Goal: Task Accomplishment & Management: Use online tool/utility

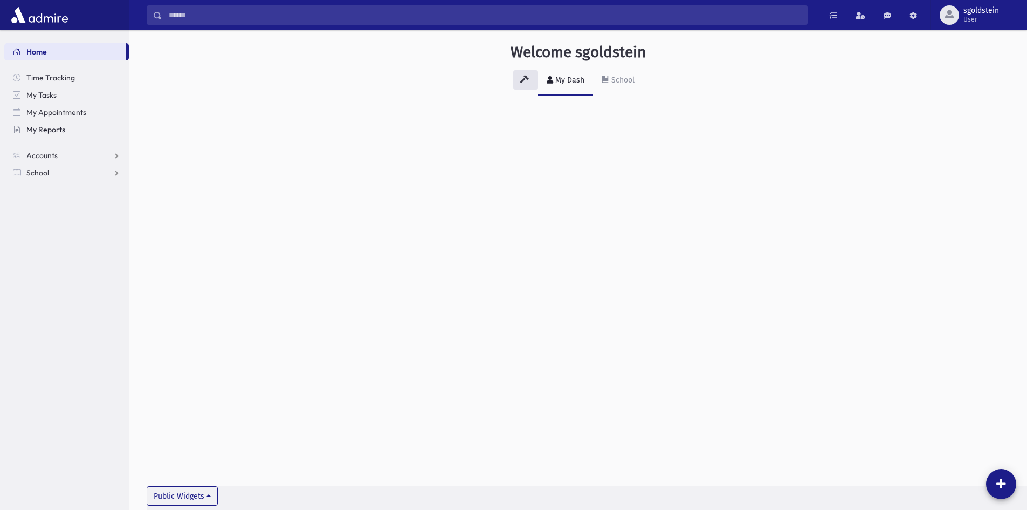
click at [46, 129] on span "My Reports" at bounding box center [45, 130] width 39 height 10
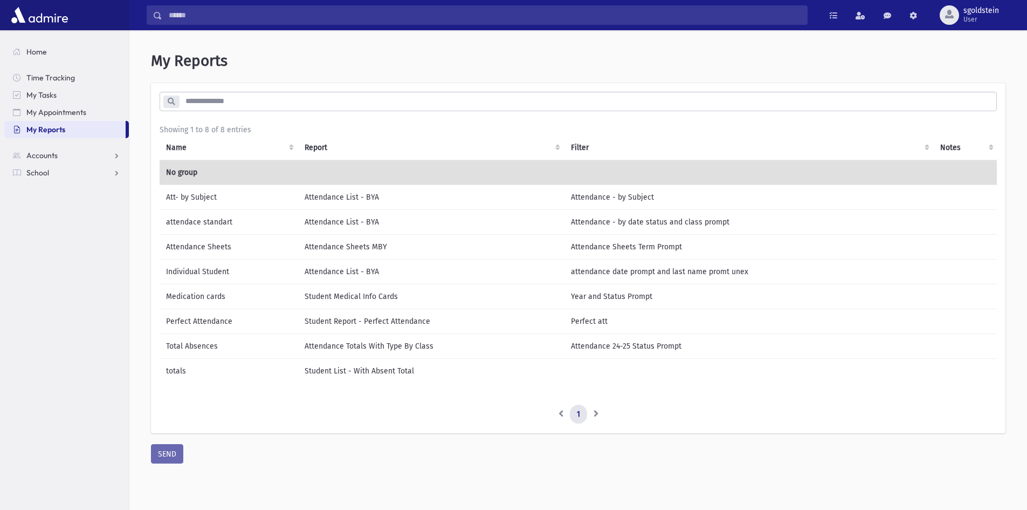
click at [203, 295] on td "Medication cards" at bounding box center [229, 296] width 139 height 25
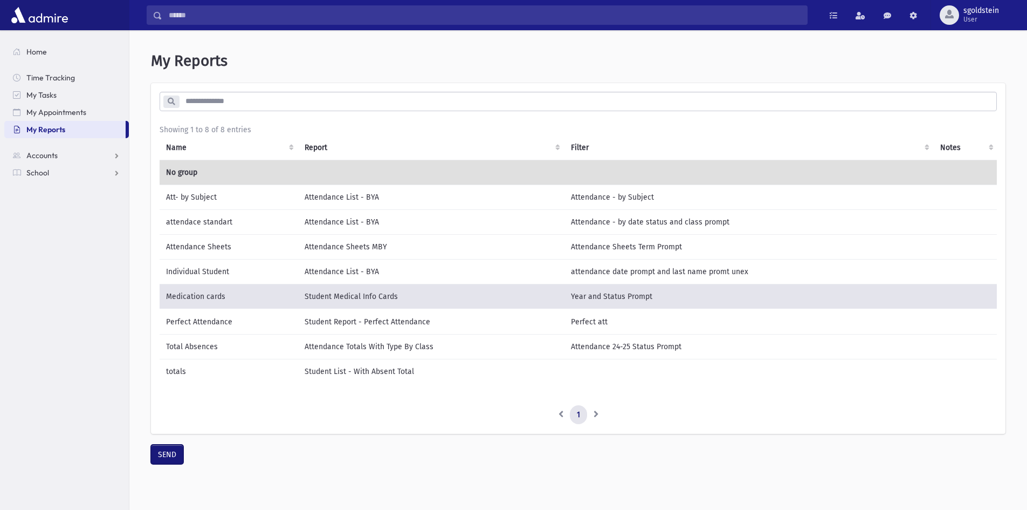
click at [166, 458] on button "SEND" at bounding box center [167, 453] width 32 height 19
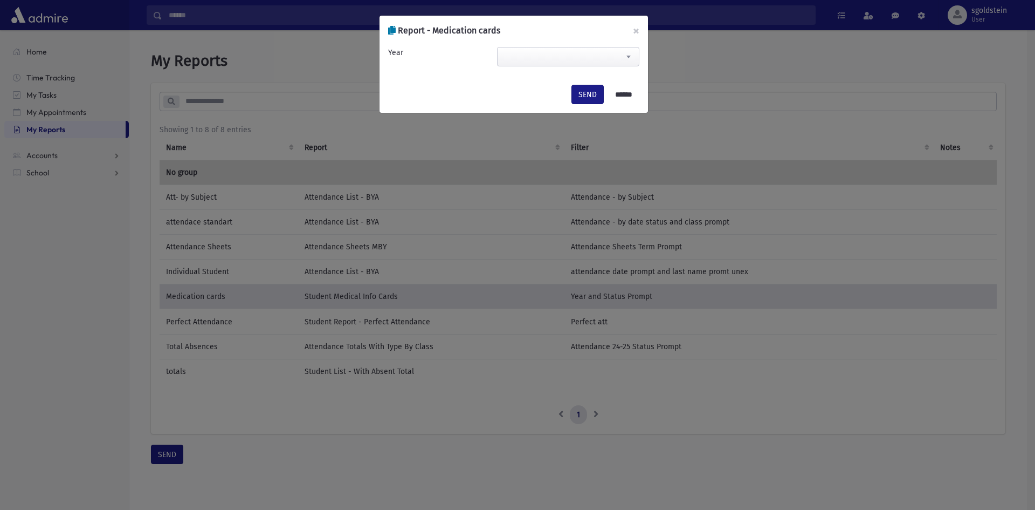
click at [631, 57] on span at bounding box center [629, 56] width 22 height 18
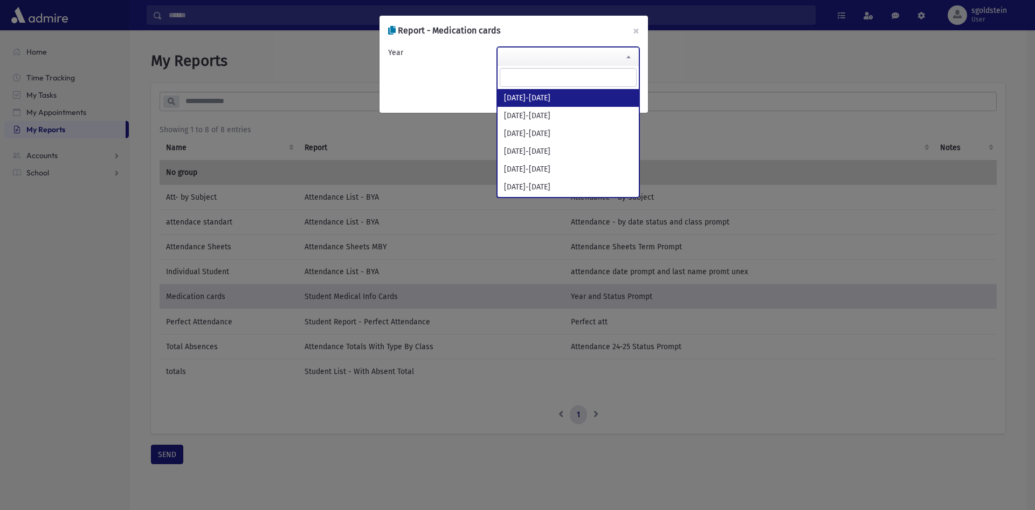
select select "*********"
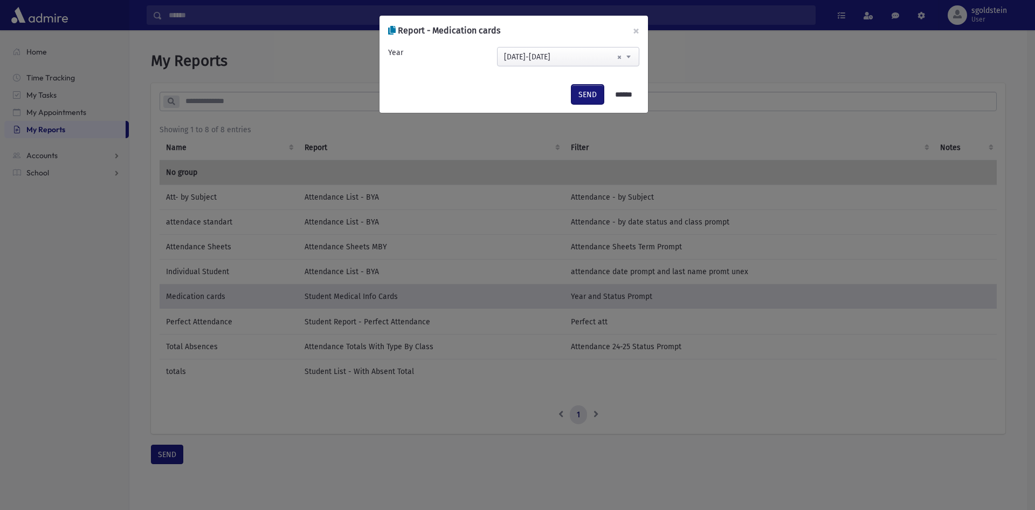
click at [585, 100] on button "SEND" at bounding box center [588, 94] width 32 height 19
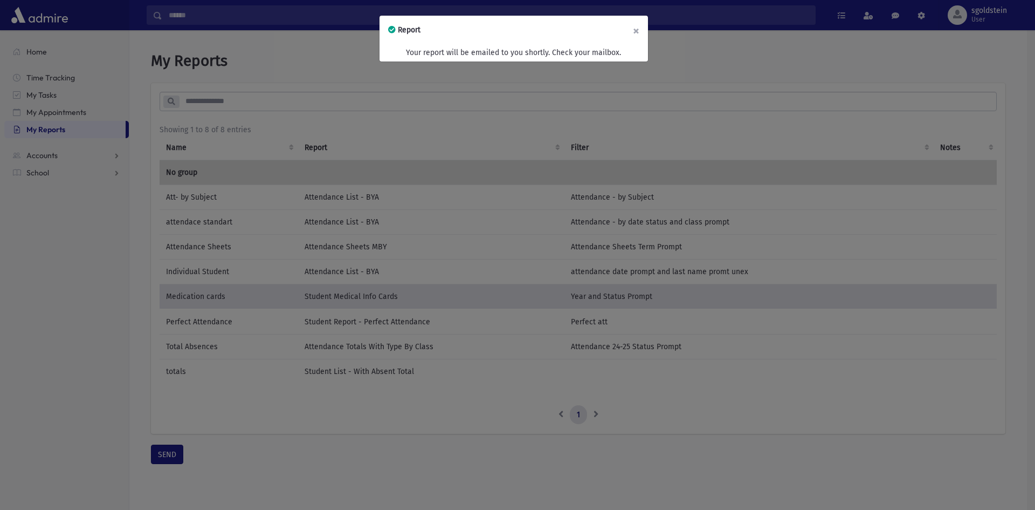
click at [638, 34] on button "×" at bounding box center [636, 31] width 24 height 30
